Goal: Transaction & Acquisition: Book appointment/travel/reservation

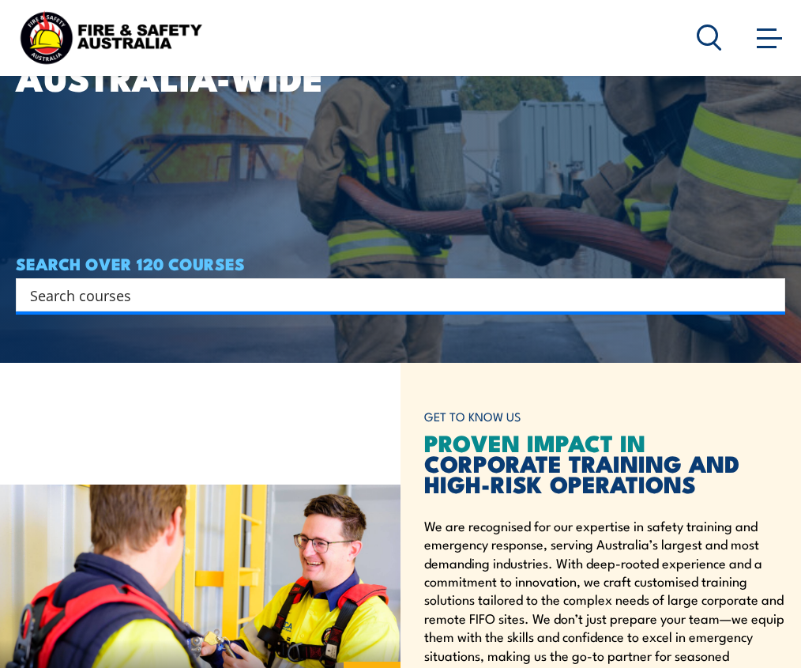
scroll to position [311, 0]
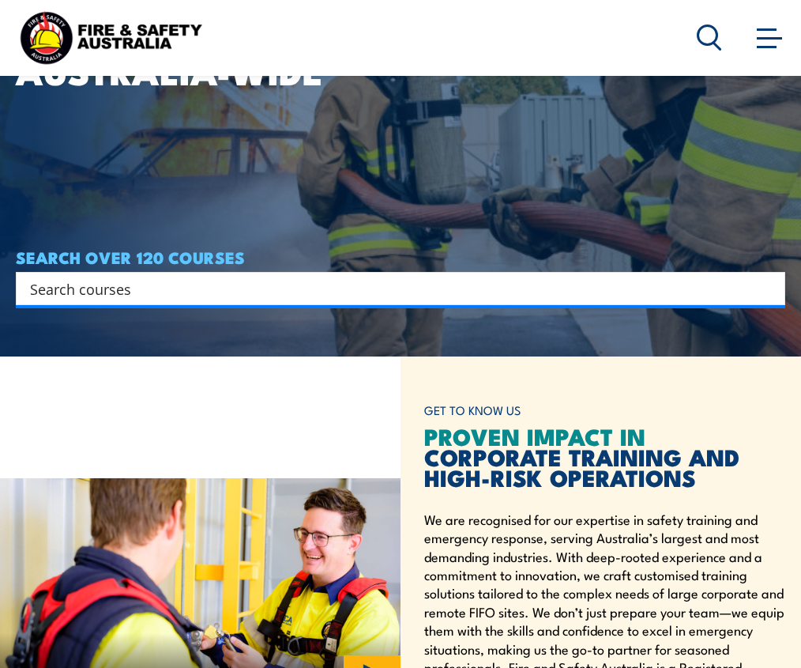
click at [134, 293] on input "Search input" at bounding box center [390, 289] width 721 height 24
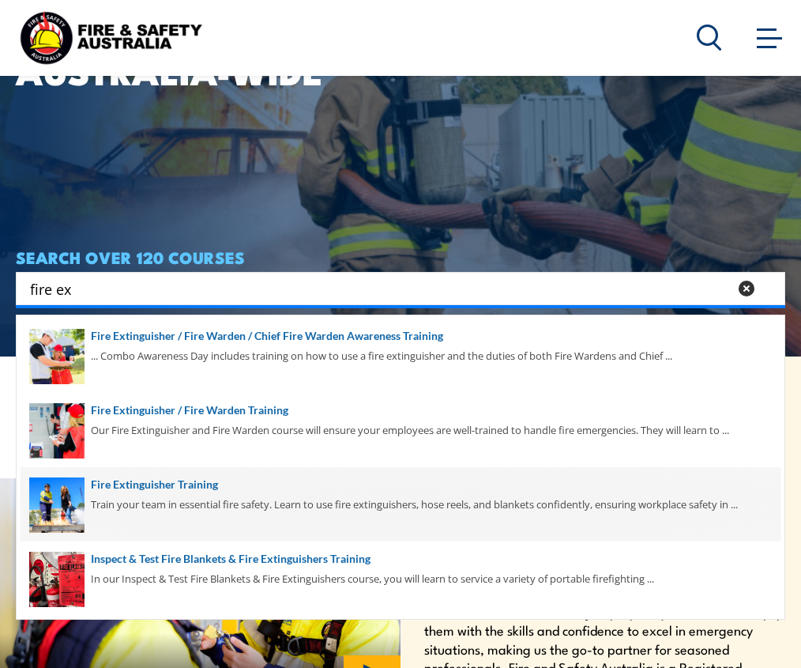
type input "fire ex"
click at [140, 482] on span at bounding box center [401, 504] width 760 height 74
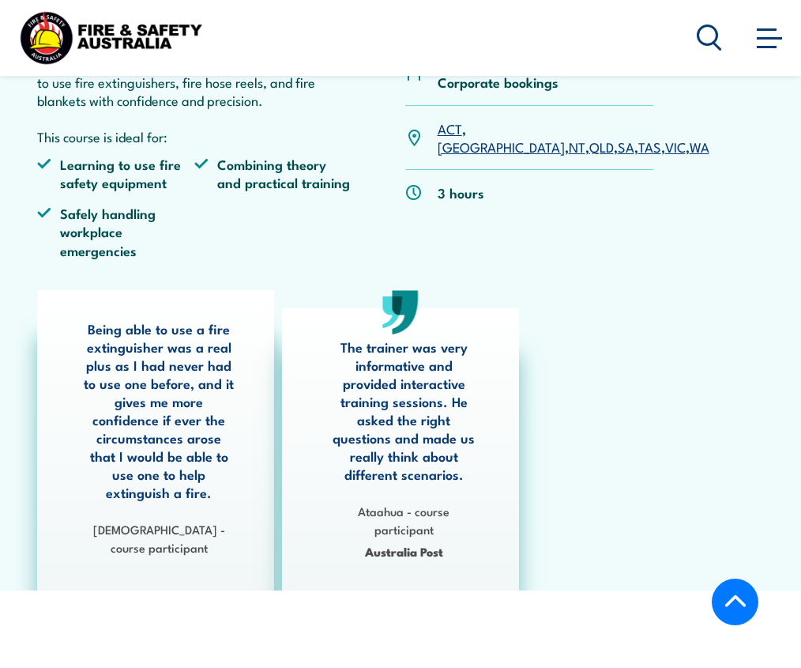
scroll to position [302, 0]
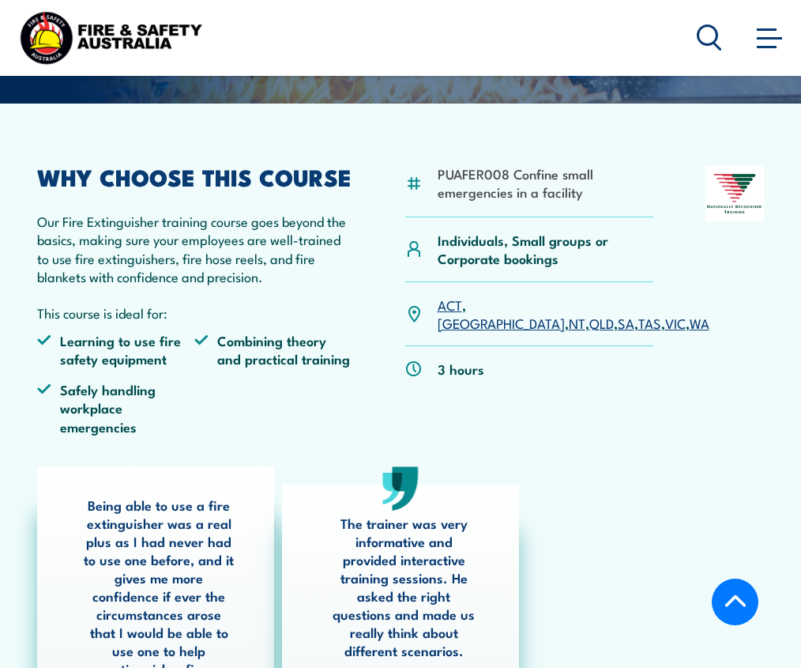
click at [480, 313] on link "NSW" at bounding box center [501, 322] width 127 height 19
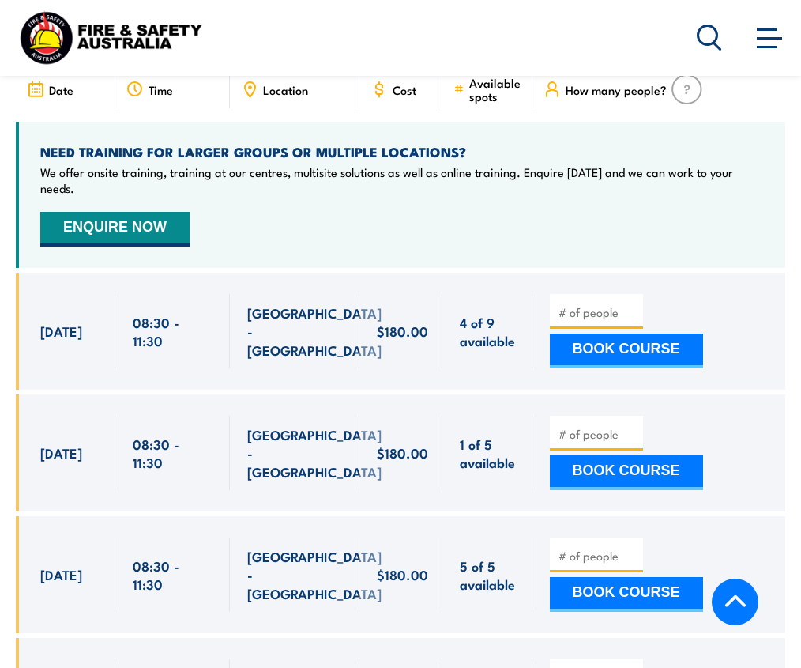
scroll to position [2774, 0]
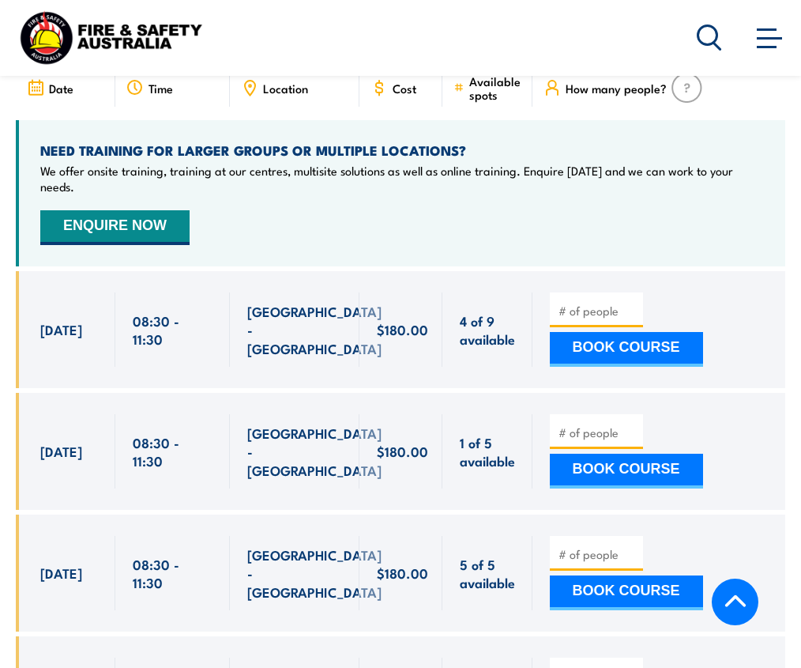
click at [583, 303] on input "number" at bounding box center [598, 311] width 79 height 16
type input "1"
click at [588, 332] on button "BOOK COURSE" at bounding box center [626, 349] width 153 height 35
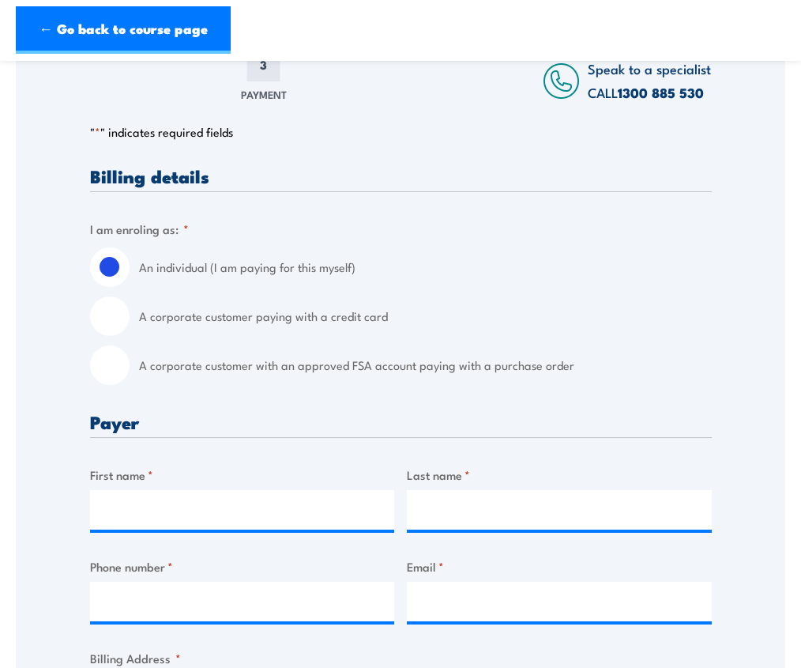
scroll to position [272, 0]
click at [113, 363] on input "A corporate customer with an approved FSA account paying with a purchase order" at bounding box center [110, 365] width 40 height 40
radio input "true"
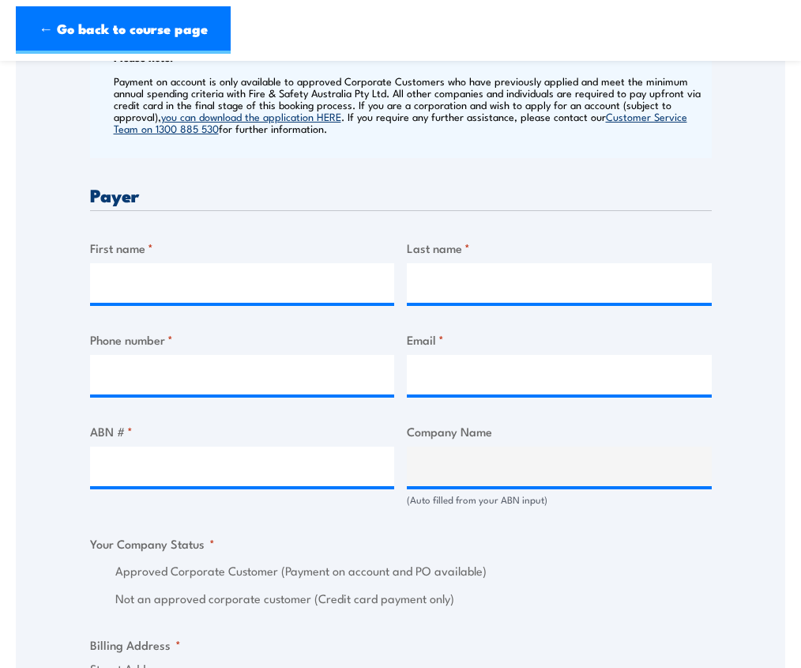
scroll to position [649, 0]
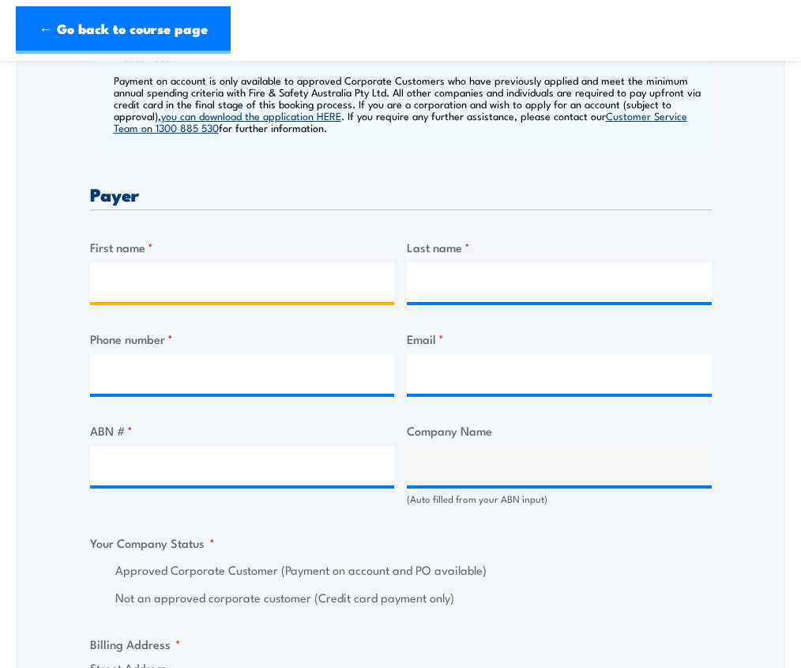
click at [210, 280] on input "First name *" at bounding box center [242, 282] width 305 height 40
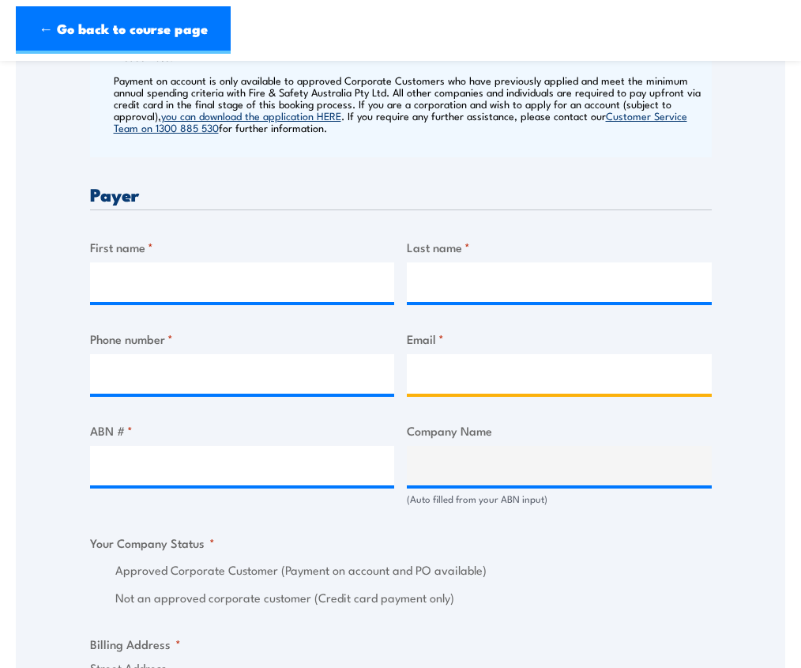
click at [460, 375] on input "Email *" at bounding box center [559, 374] width 305 height 40
type input "accounts@grilld.com.au"
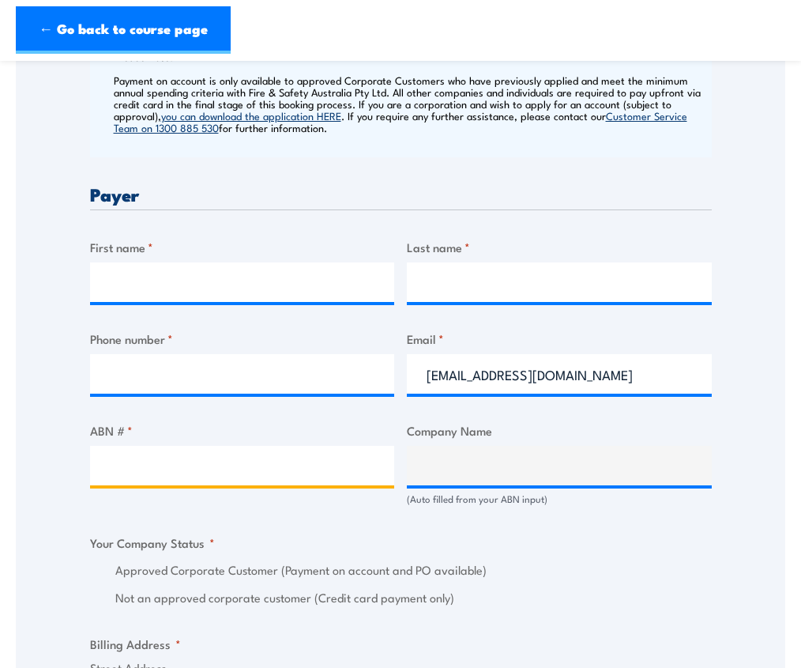
click at [341, 447] on input "ABN # *" at bounding box center [242, 466] width 305 height 40
paste input "17 106 297 394"
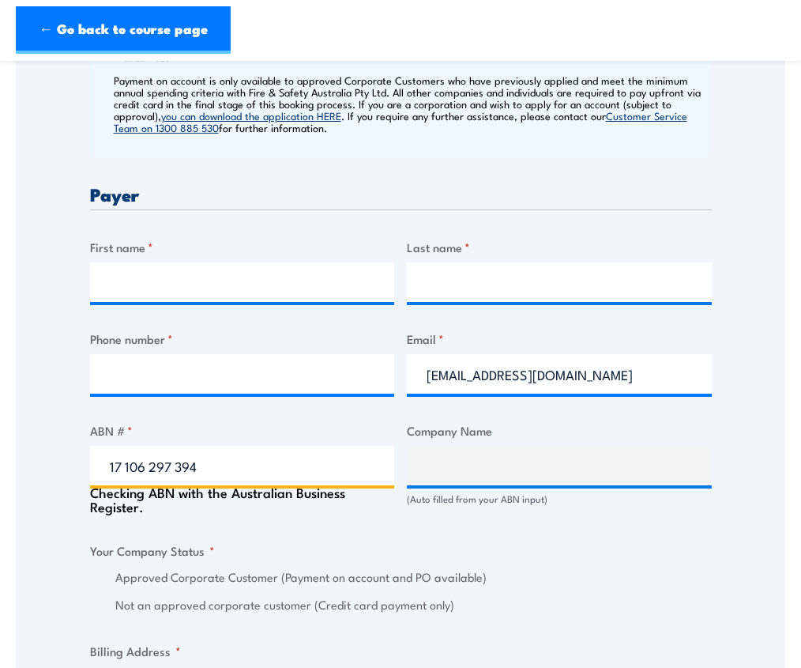
type input "17 106 297 394"
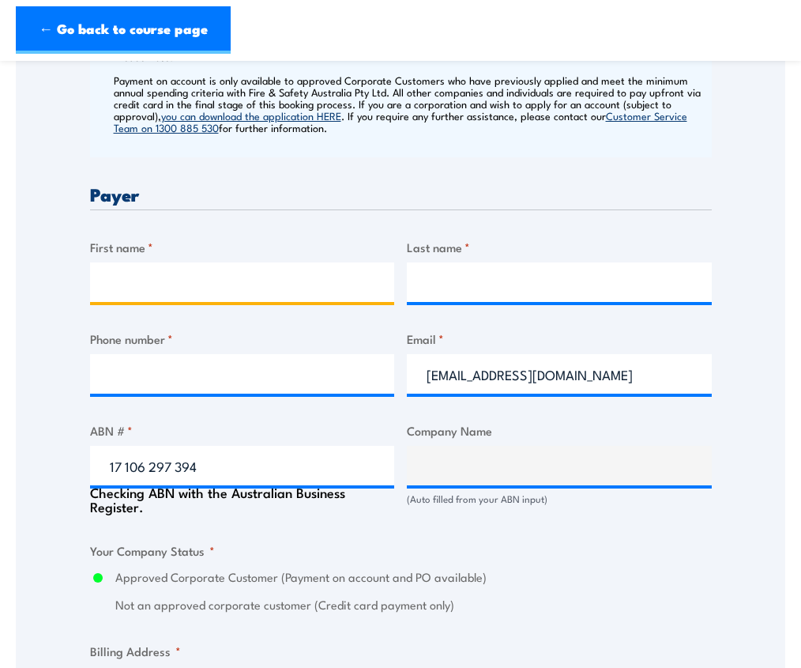
type input "GRILL'D PTY LTD"
radio input "true"
click at [201, 276] on input "First name *" at bounding box center [242, 282] width 305 height 40
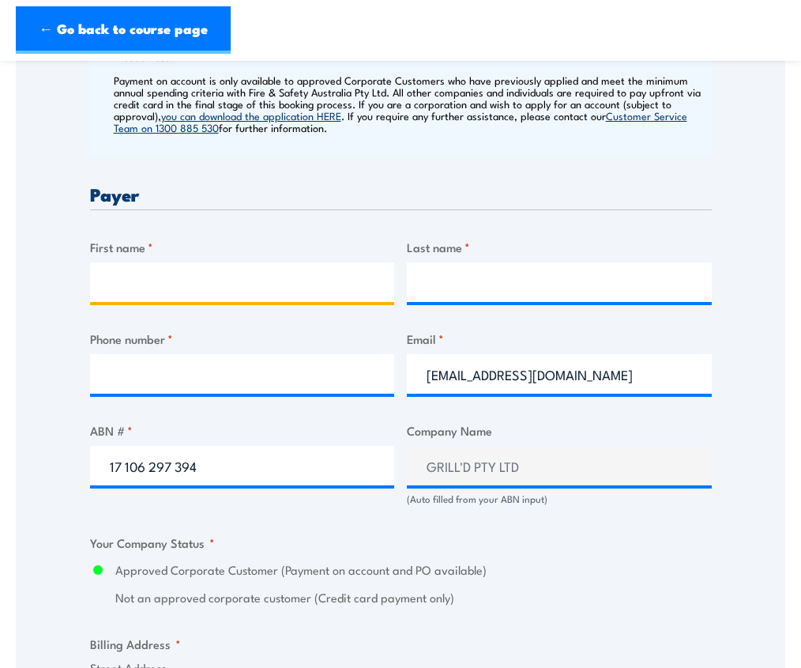
type input "Ryan"
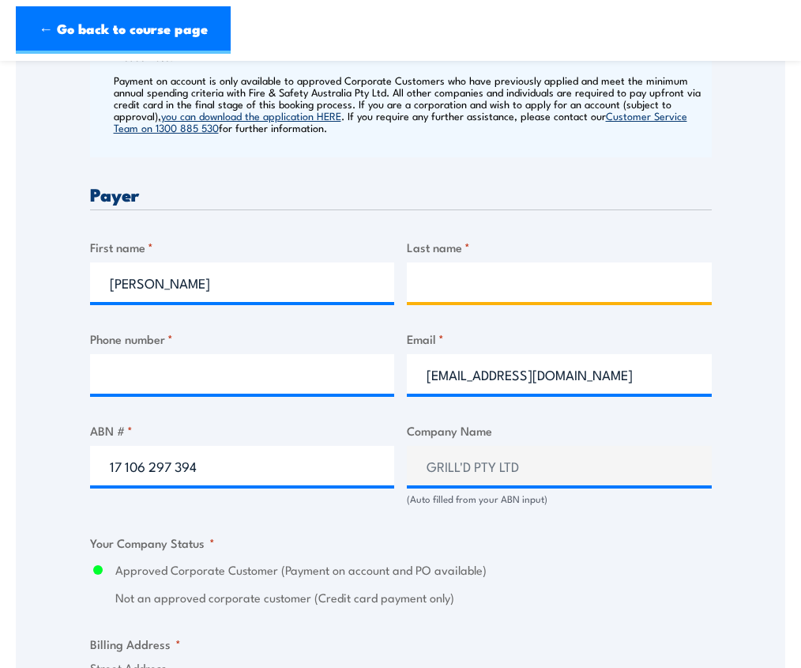
type input "Matenga"
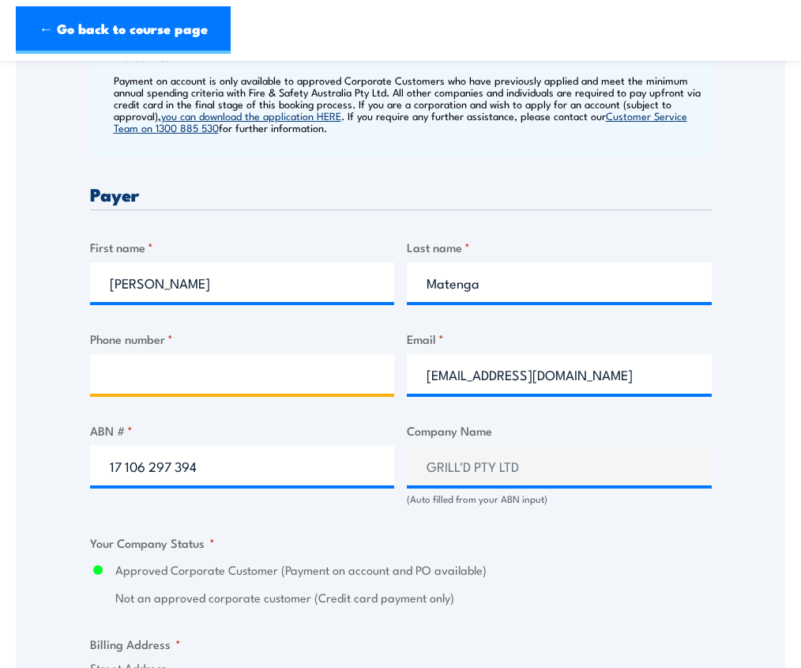
click at [210, 374] on input "Phone number *" at bounding box center [242, 374] width 305 height 40
type input "0450346651"
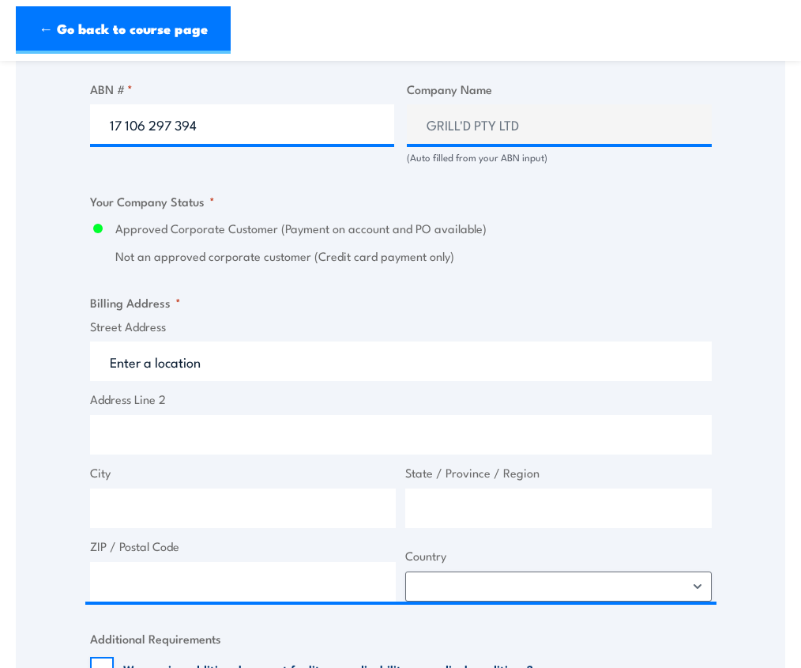
scroll to position [992, 0]
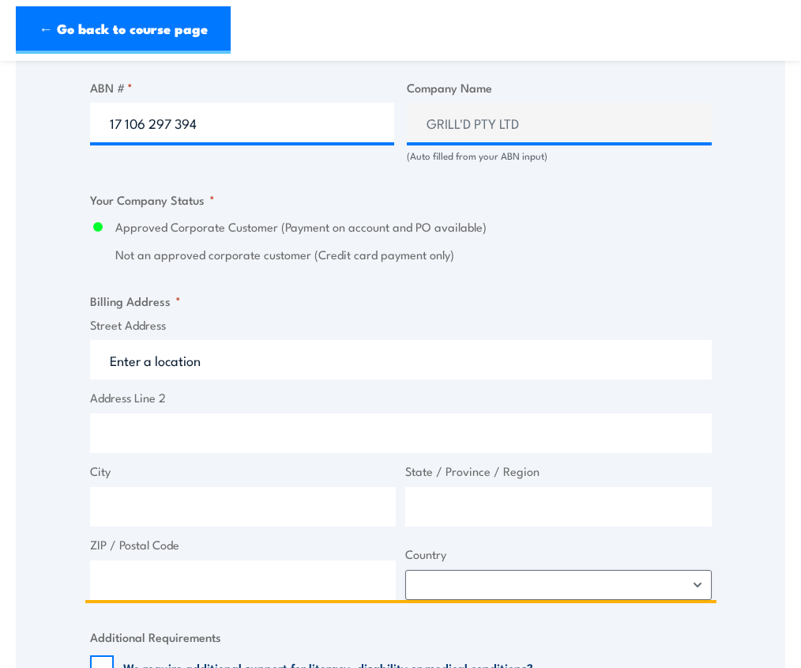
click at [209, 366] on input "Street Address" at bounding box center [401, 360] width 622 height 40
type input "Level 1 & 2 South Building 8 658 Church Street"
click at [278, 513] on input "City" at bounding box center [243, 507] width 307 height 40
type input "r"
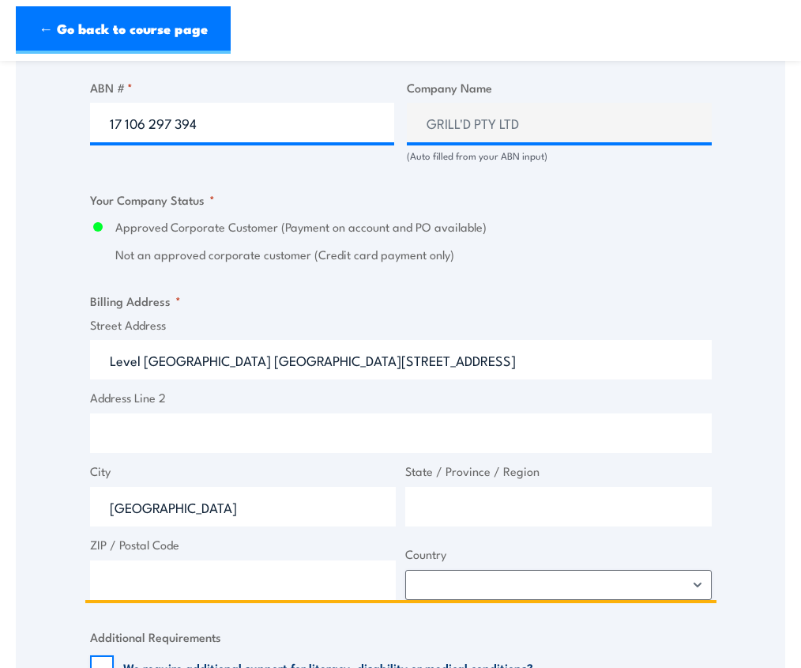
type input "Richmond"
type input "Victoria"
click at [249, 562] on input "ZIP / Postal Code" at bounding box center [243, 580] width 307 height 40
type input "3121"
click at [469, 598] on select "Afghanistan Albania Algeria American Samoa Andorra Angola Anguilla Antarctica A…" at bounding box center [558, 585] width 307 height 30
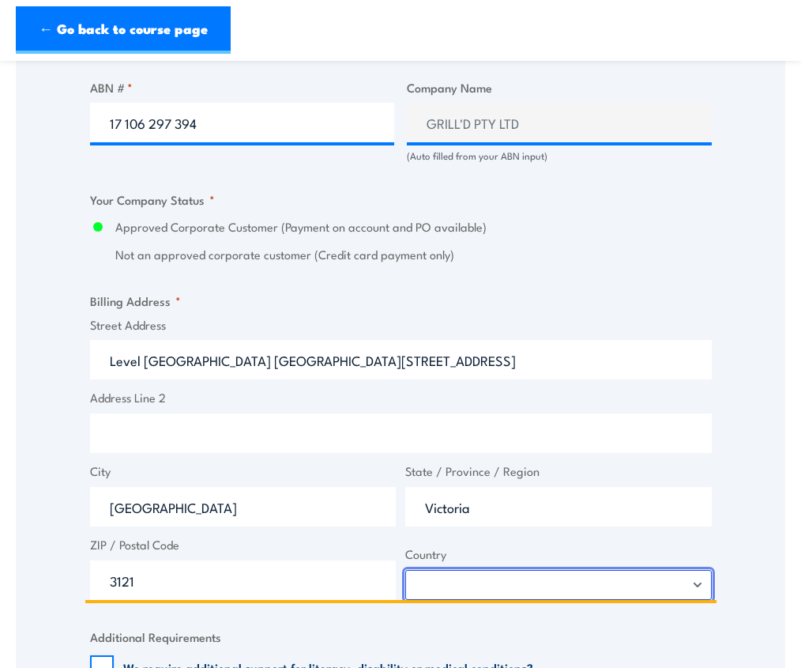
select select "Australia"
click at [405, 570] on select "Afghanistan Albania Algeria American Samoa Andorra Angola Anguilla Antarctica A…" at bounding box center [558, 585] width 307 height 30
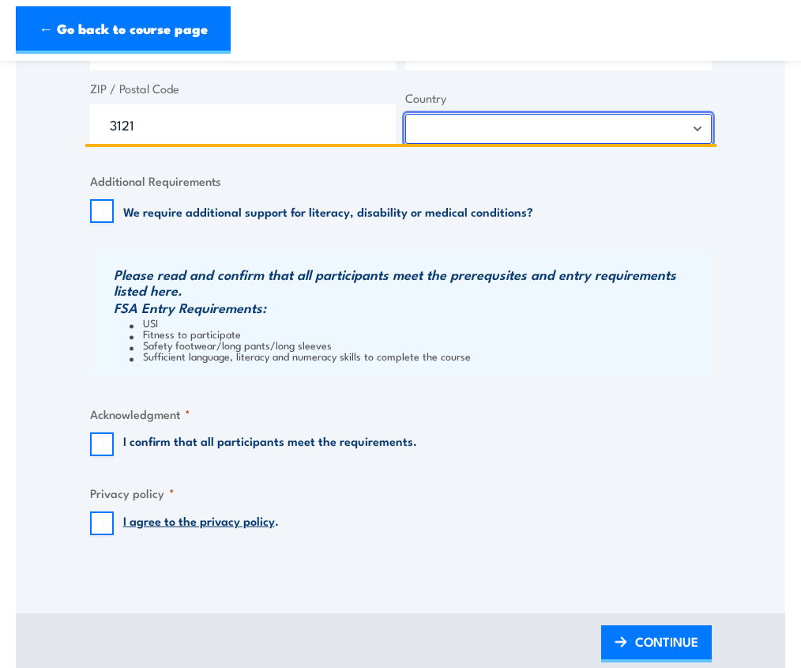
scroll to position [1467, 0]
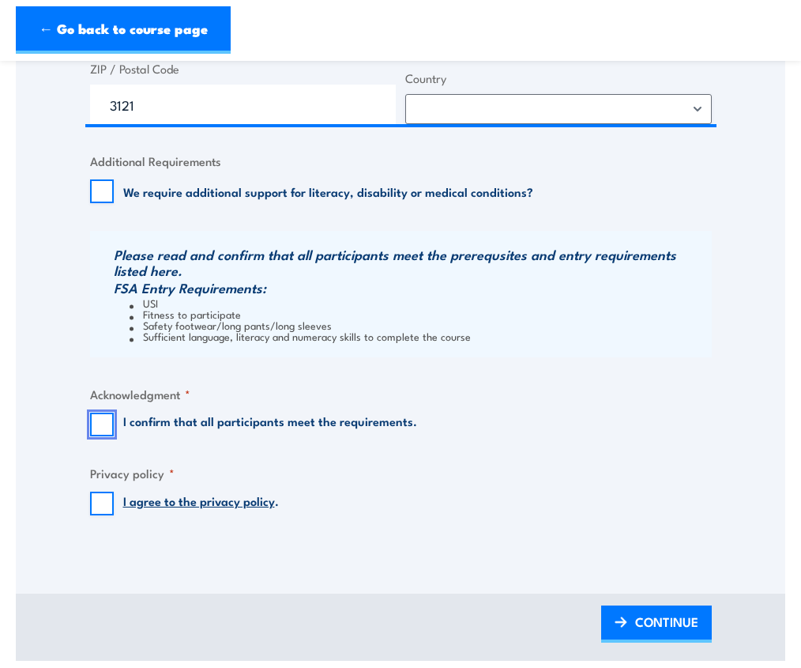
click at [99, 426] on input "I confirm that all participants meet the requirements." at bounding box center [102, 425] width 24 height 24
checkbox input "true"
click at [103, 512] on input "I agree to the privacy policy ." at bounding box center [102, 504] width 24 height 24
checkbox input "true"
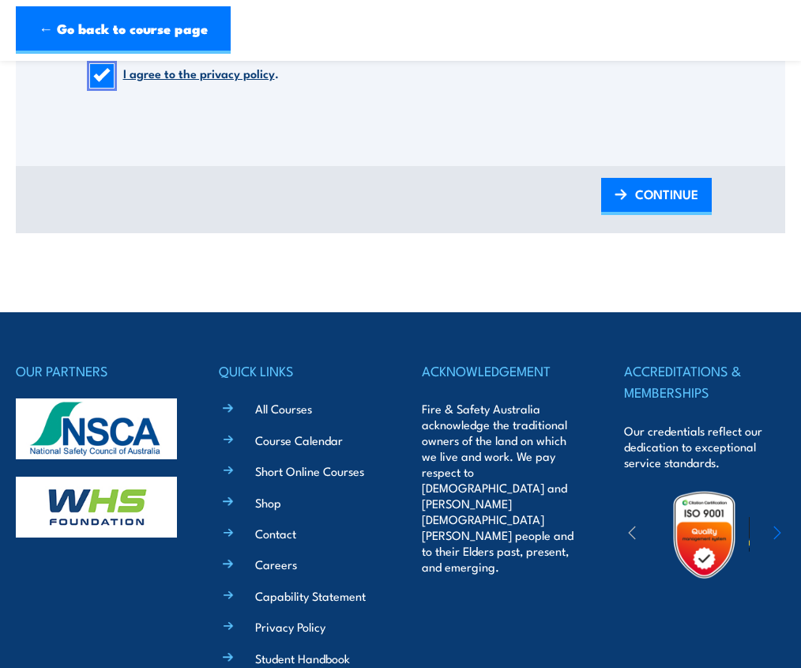
scroll to position [1894, 0]
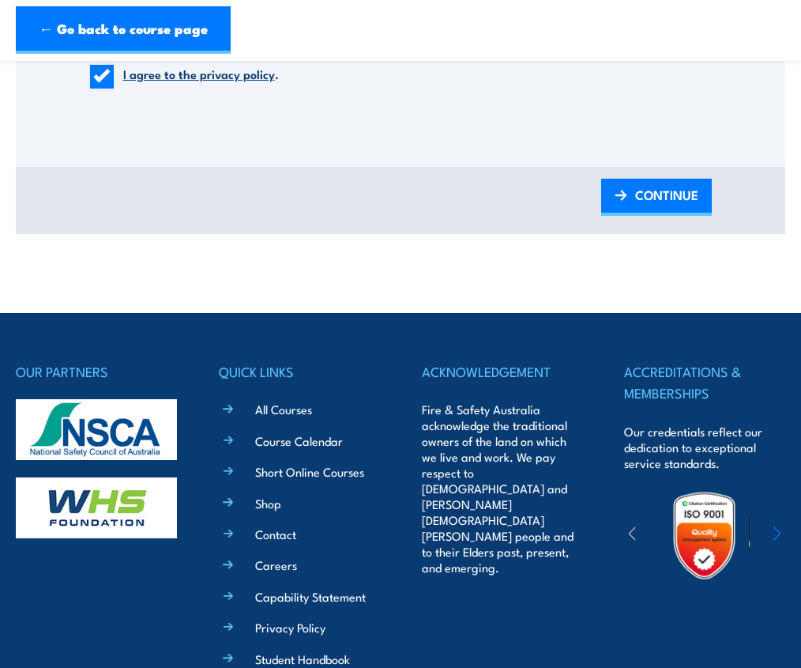
click at [636, 191] on span "CONTINUE" at bounding box center [666, 195] width 63 height 42
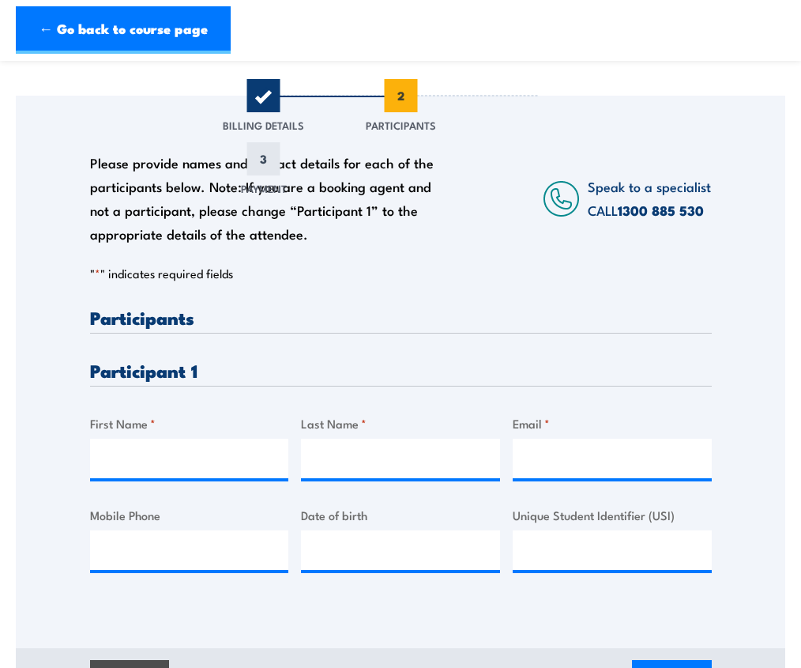
scroll to position [224, 0]
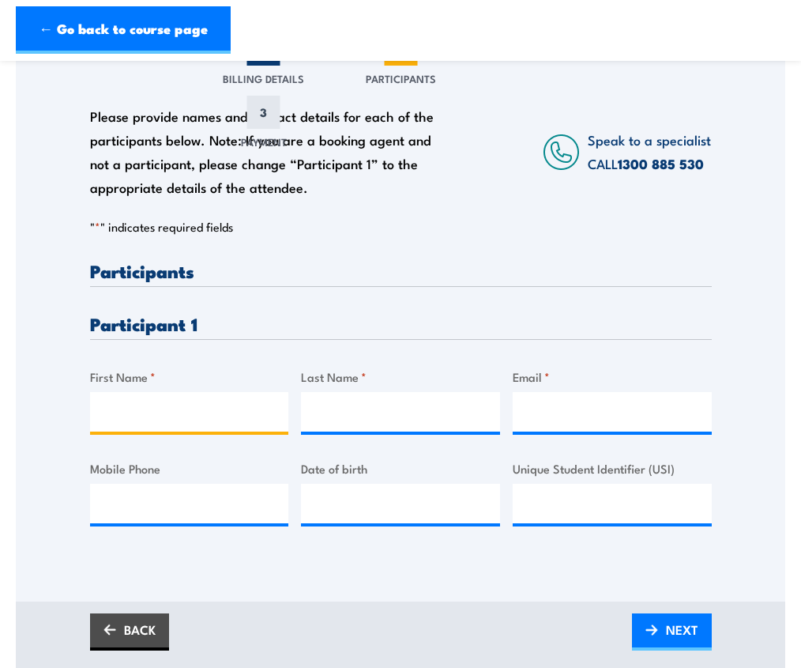
click at [179, 419] on input "First Name *" at bounding box center [189, 412] width 199 height 40
type input "Ryan"
type input "Matenga"
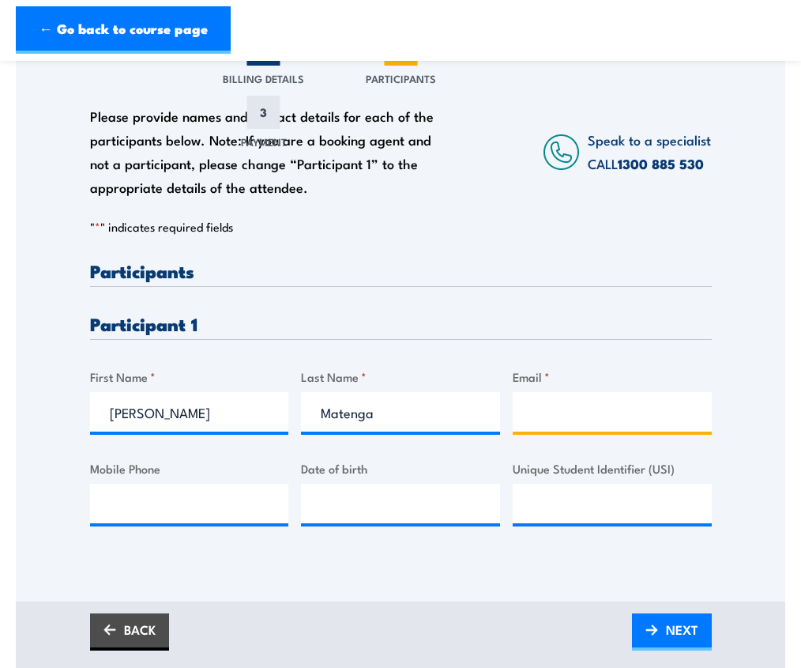
type input "ryanmatenga5@gmail.com"
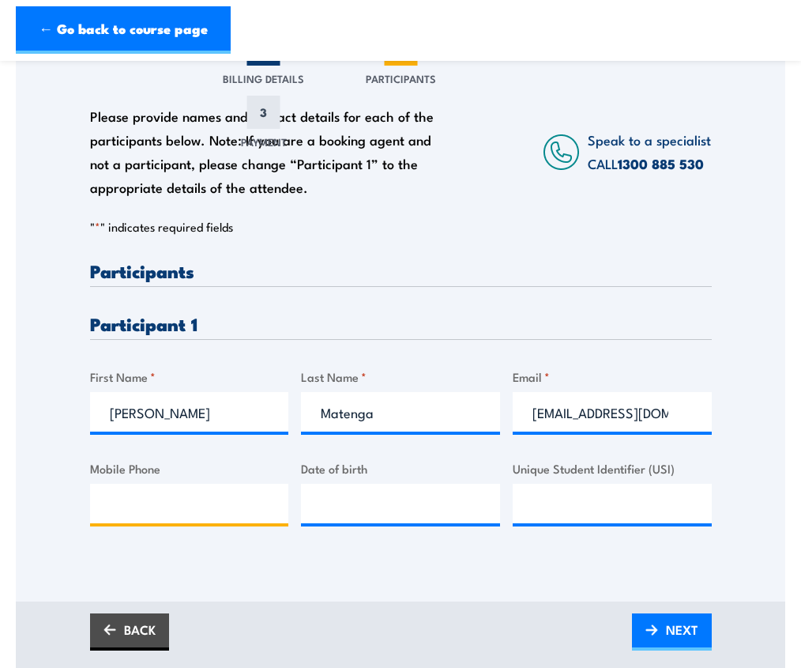
click at [217, 503] on input "Mobile Phone" at bounding box center [189, 504] width 199 height 40
click at [548, 503] on input "Unique Student Identifier (USI)" at bounding box center [612, 504] width 199 height 40
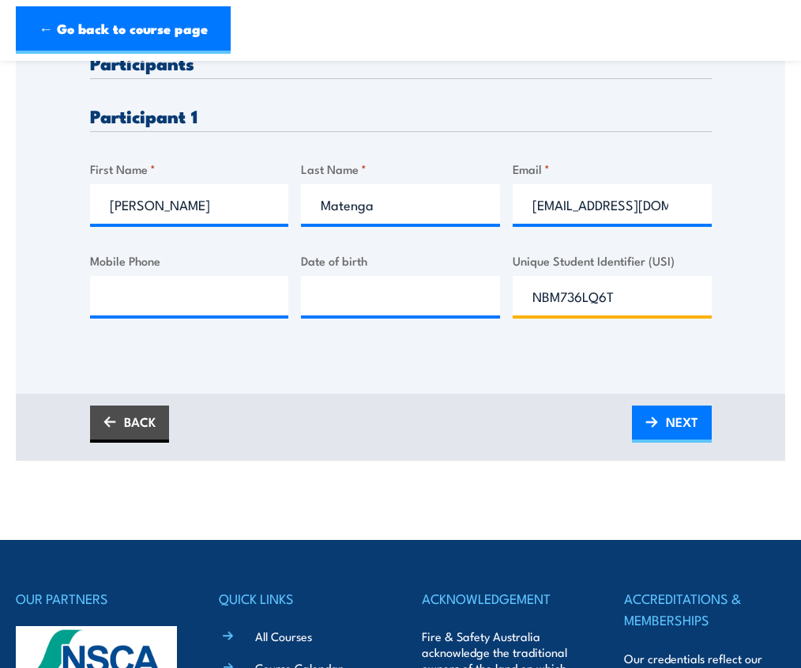
scroll to position [432, 0]
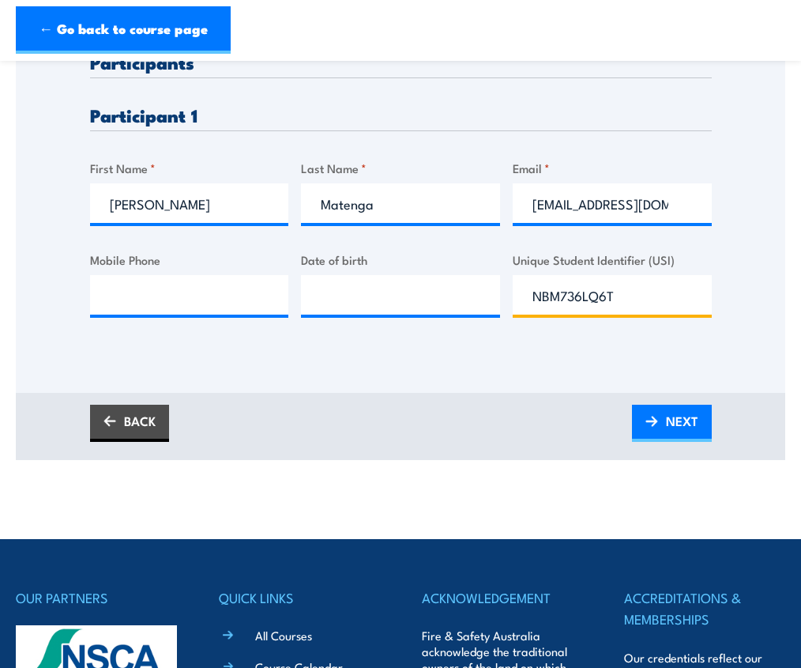
type input "NBM736LQ6T"
click at [667, 407] on span "NEXT" at bounding box center [682, 421] width 32 height 42
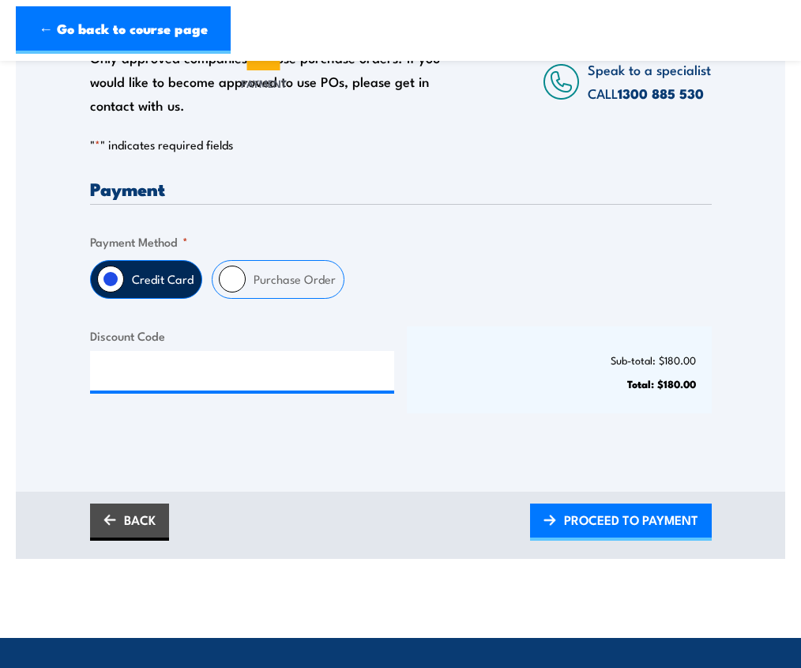
scroll to position [283, 0]
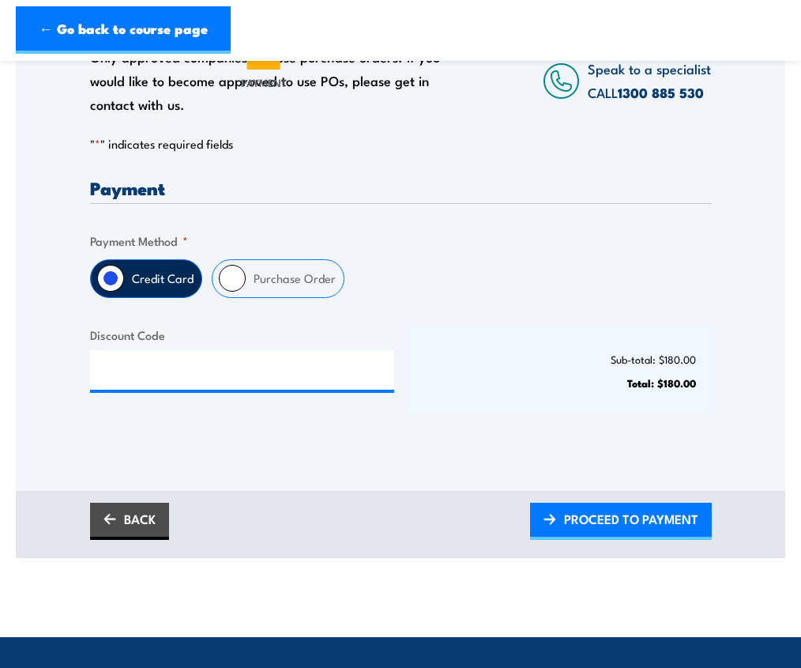
click at [223, 280] on input "Purchase Order" at bounding box center [232, 278] width 27 height 27
radio input "true"
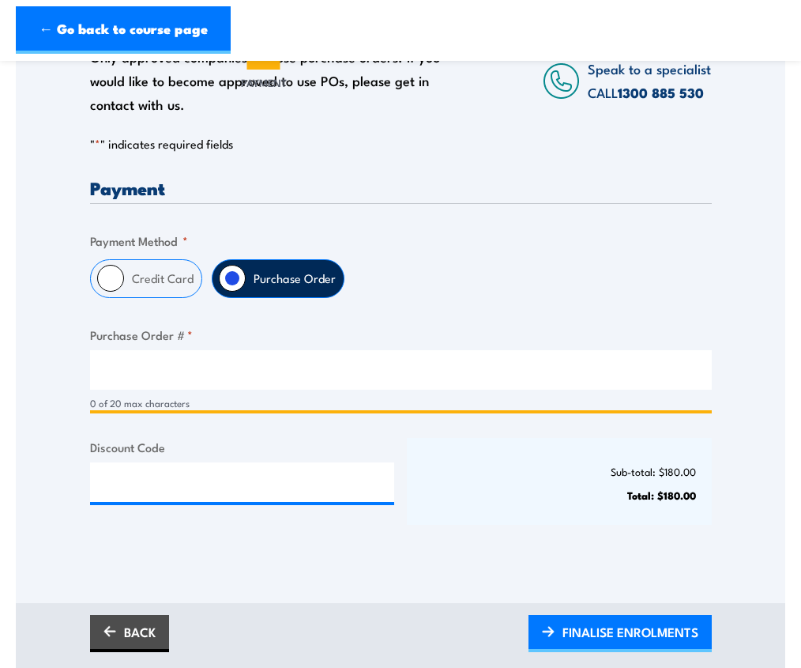
click at [195, 358] on input "Purchase Order # *" at bounding box center [401, 370] width 622 height 40
paste input "17 106 297 394"
type input "17 106 297 394"
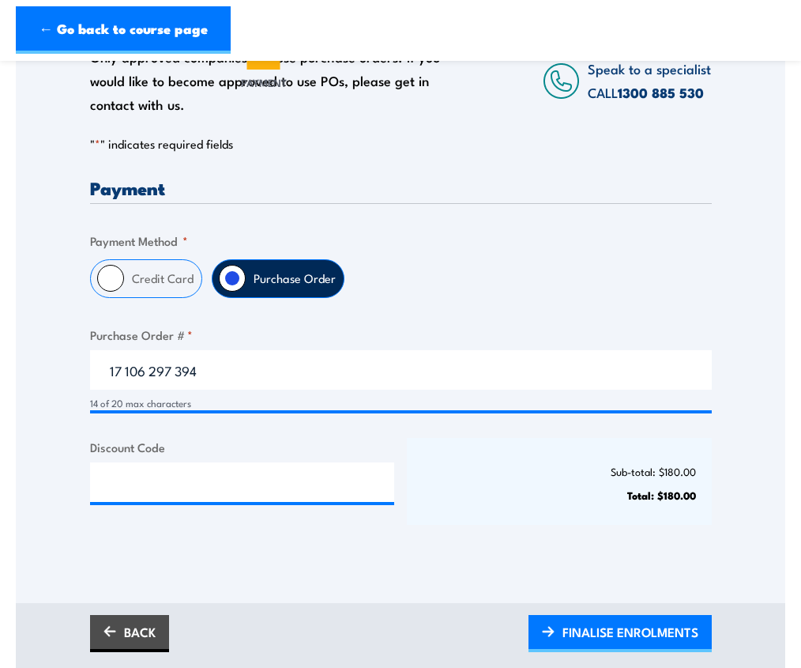
click at [432, 445] on div "Sub-total: $180.00 Total: $180.00" at bounding box center [559, 481] width 305 height 87
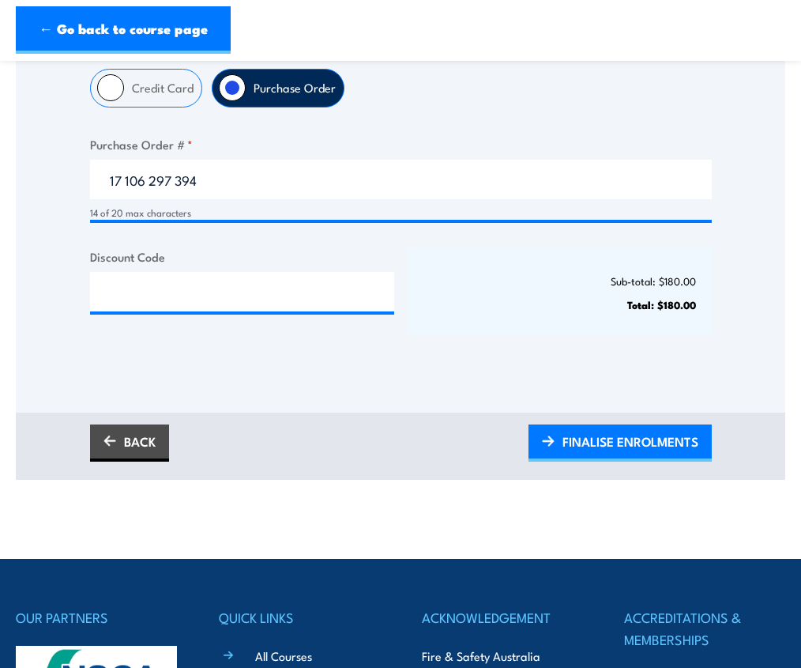
scroll to position [487, 0]
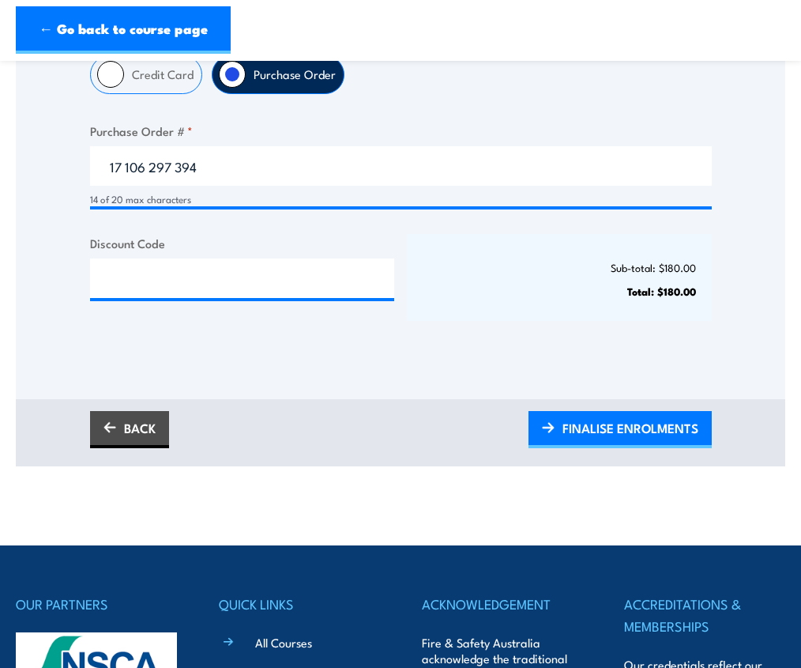
click at [636, 425] on span "FINALISE ENROLMENTS" at bounding box center [631, 428] width 136 height 42
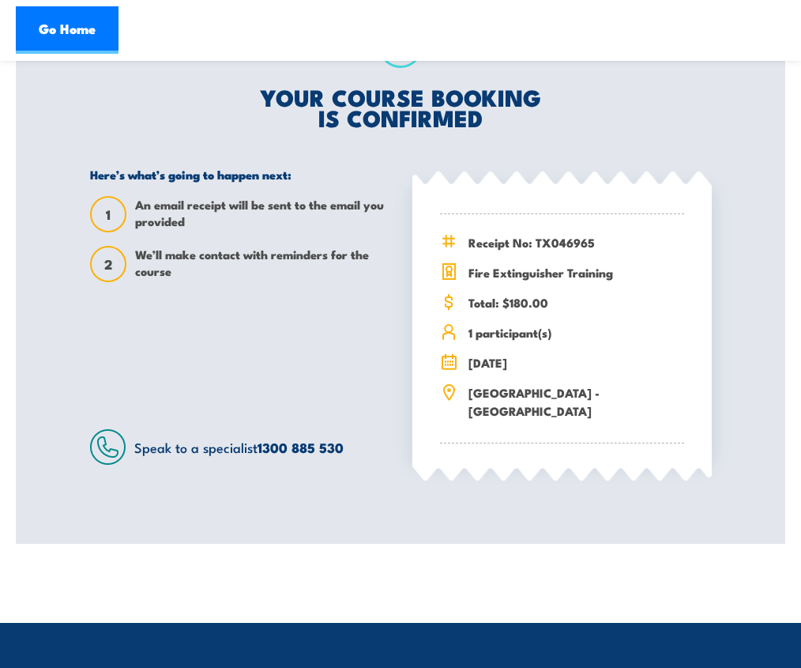
scroll to position [330, 0]
